Goal: Information Seeking & Learning: Learn about a topic

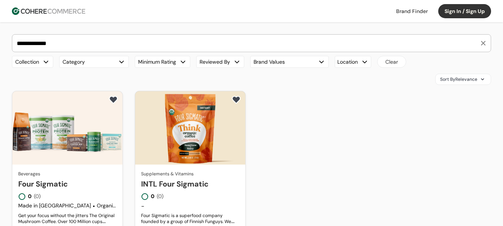
click at [130, 45] on input "**********" at bounding box center [247, 43] width 464 height 17
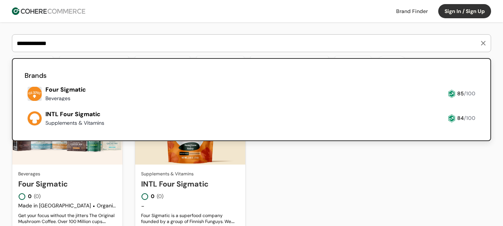
paste input "search"
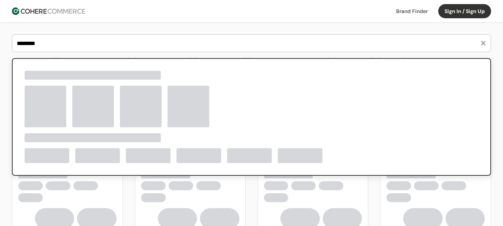
type input "********"
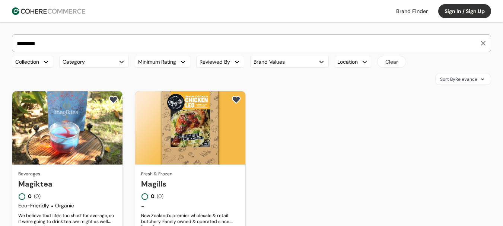
click at [81, 178] on link "Magiktea" at bounding box center [67, 183] width 98 height 11
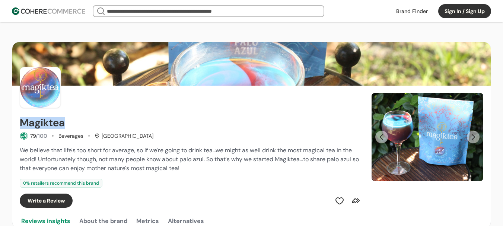
drag, startPoint x: 18, startPoint y: 121, endPoint x: 65, endPoint y: 120, distance: 47.0
click at [65, 120] on div "Magiktea 79 /100 Beverages Ho Chi Minh City We believe that life's too short fo…" at bounding box center [251, 147] width 479 height 122
copy h2 "Magiktea"
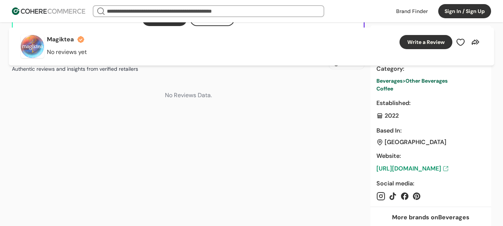
scroll to position [298, 0]
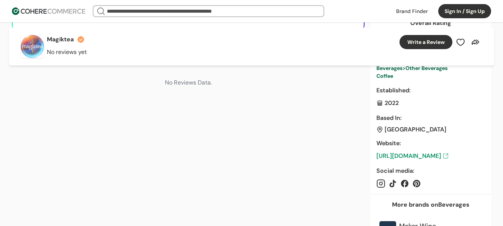
click at [406, 156] on link "https://magiktea.com/" at bounding box center [431, 156] width 109 height 9
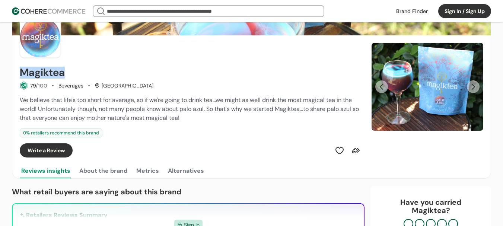
scroll to position [0, 0]
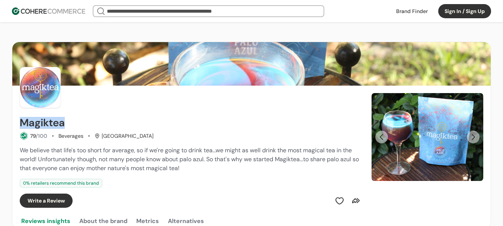
click at [474, 136] on button "Next Slide" at bounding box center [473, 137] width 13 height 13
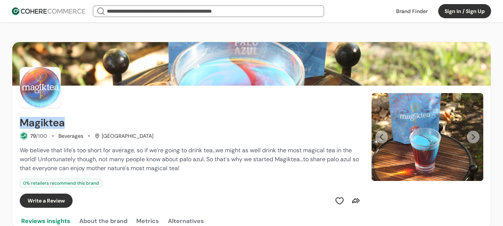
click at [474, 136] on button "Next Slide" at bounding box center [473, 137] width 13 height 13
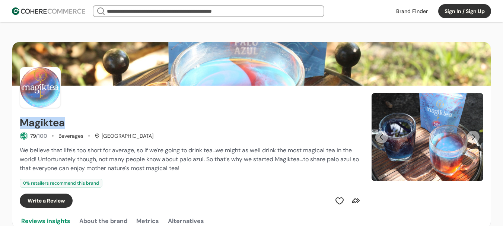
click at [474, 136] on button "Next Slide" at bounding box center [473, 137] width 13 height 13
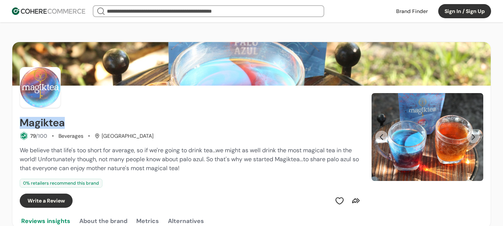
click at [474, 136] on button "Next Slide" at bounding box center [473, 137] width 13 height 13
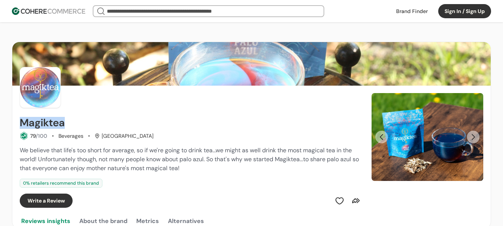
click at [474, 136] on button "Next Slide" at bounding box center [473, 137] width 13 height 13
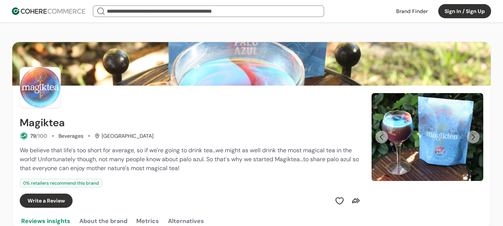
drag, startPoint x: 49, startPoint y: 131, endPoint x: 49, endPoint y: 127, distance: 4.5
click at [49, 130] on div "Magiktea 79 /100 Beverages Ho Chi Minh City" at bounding box center [191, 128] width 343 height 23
click at [50, 124] on h2 "Magiktea" at bounding box center [42, 123] width 45 height 12
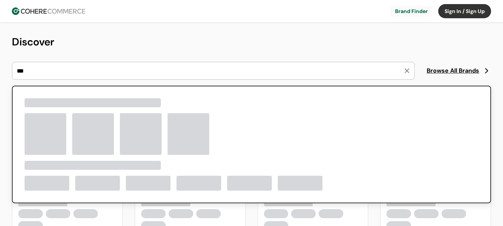
type input "***"
